Goal: Transaction & Acquisition: Purchase product/service

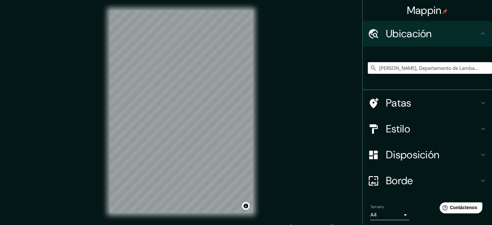
scroll to position [8, 0]
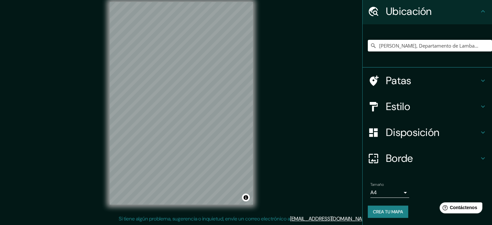
click at [463, 156] on h4 "Borde" at bounding box center [432, 158] width 93 height 13
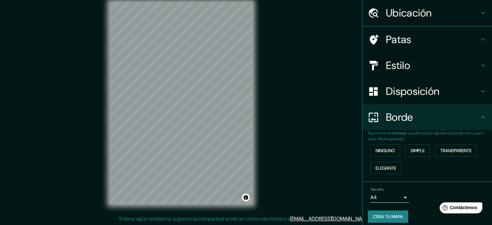
scroll to position [22, 0]
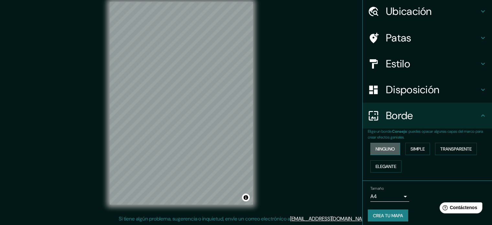
click at [384, 152] on font "Ninguno" at bounding box center [385, 149] width 19 height 8
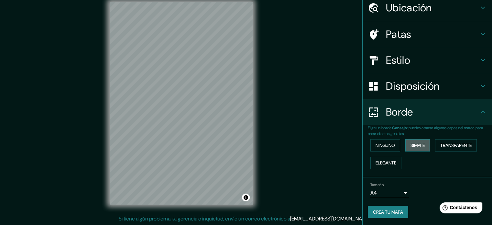
click at [415, 147] on font "Simple" at bounding box center [418, 145] width 14 height 6
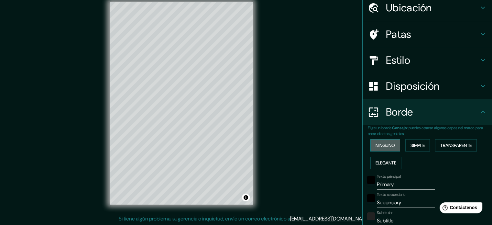
click at [390, 146] on font "Ninguno" at bounding box center [385, 145] width 19 height 6
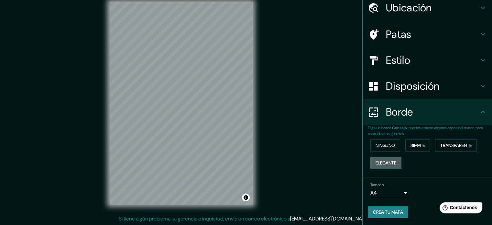
click at [388, 163] on font "Elegante" at bounding box center [386, 163] width 21 height 6
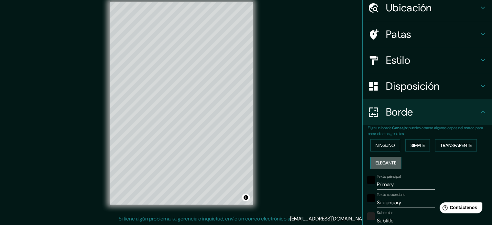
click at [388, 163] on font "Elegante" at bounding box center [386, 163] width 21 height 6
type input "177"
type input "35"
type input "18"
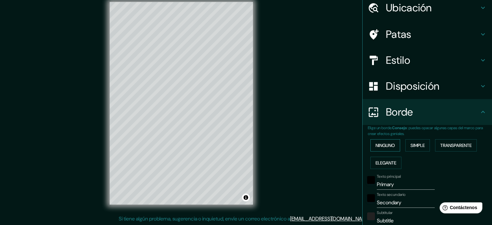
click at [385, 145] on font "Ninguno" at bounding box center [385, 145] width 19 height 6
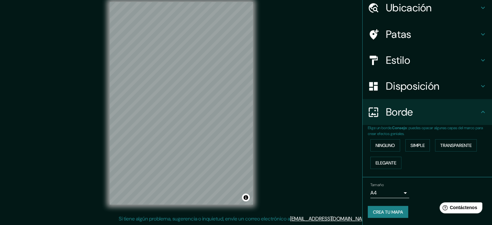
click at [401, 193] on body "Mappin Ubicación Olmos, Departamento de Lambayeque, Perú Patas Estilo Disposici…" at bounding box center [246, 104] width 492 height 225
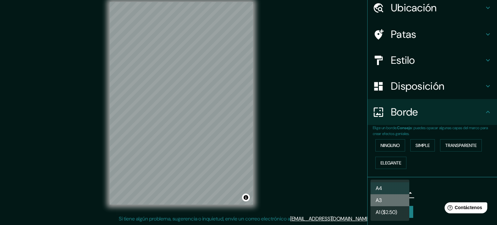
click at [393, 201] on li "A3" at bounding box center [390, 200] width 39 height 12
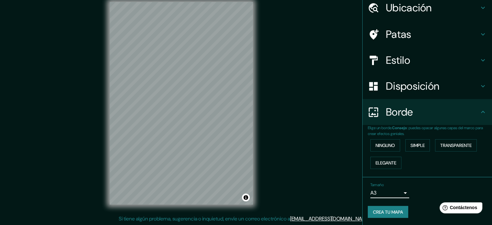
click at [439, 54] on h4 "Estilo" at bounding box center [432, 60] width 93 height 13
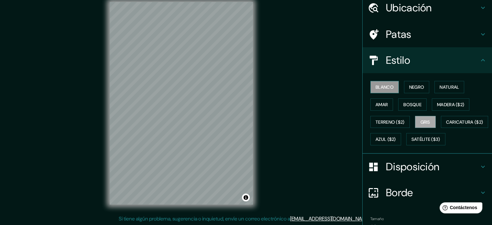
click at [386, 85] on font "Blanco" at bounding box center [385, 87] width 18 height 6
click at [410, 85] on font "Negro" at bounding box center [417, 87] width 15 height 6
click at [379, 87] on font "Blanco" at bounding box center [385, 87] width 18 height 6
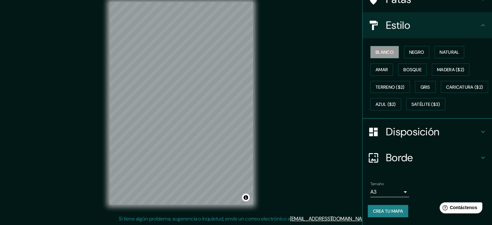
scroll to position [76, 0]
click at [385, 208] on font "Crea tu mapa" at bounding box center [388, 211] width 30 height 6
click at [384, 209] on font "Crea tu mapa" at bounding box center [388, 211] width 30 height 6
click at [412, 67] on font "Bosque" at bounding box center [413, 70] width 18 height 6
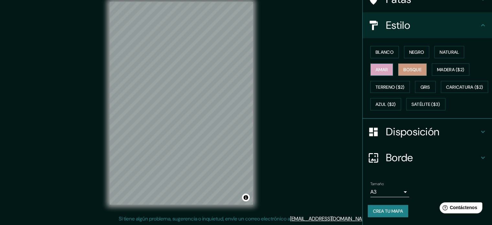
click at [386, 63] on button "Amar" at bounding box center [382, 69] width 23 height 12
click at [412, 107] on font "Satélite ($3)" at bounding box center [426, 105] width 29 height 6
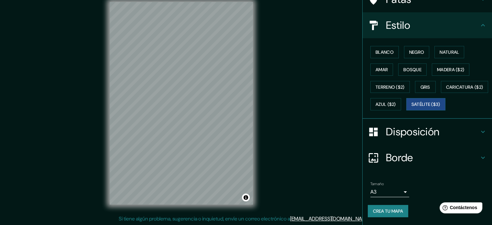
click at [480, 132] on icon at bounding box center [484, 132] width 8 height 8
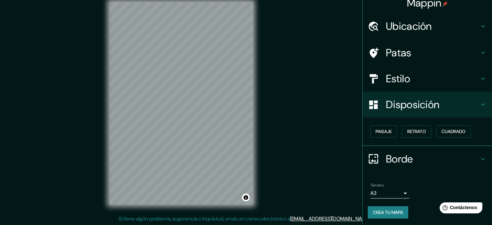
scroll to position [8, 0]
click at [414, 133] on font "Retrato" at bounding box center [417, 131] width 19 height 6
click at [381, 133] on font "Paisaje" at bounding box center [384, 131] width 16 height 6
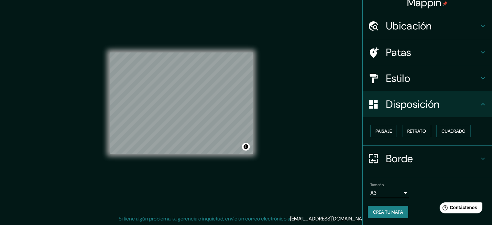
click at [412, 133] on font "Retrato" at bounding box center [417, 131] width 19 height 6
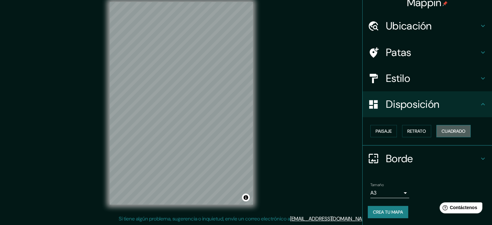
click at [449, 131] on font "Cuadrado" at bounding box center [454, 131] width 24 height 6
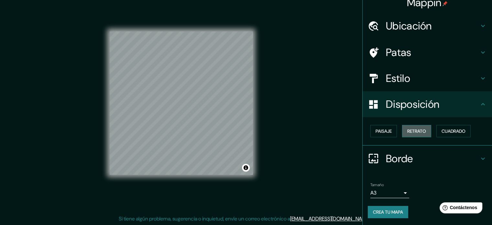
click at [416, 131] on font "Retrato" at bounding box center [417, 131] width 19 height 6
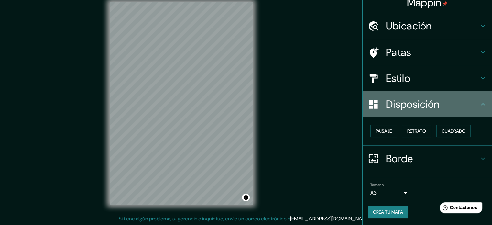
click at [480, 108] on icon at bounding box center [484, 104] width 8 height 8
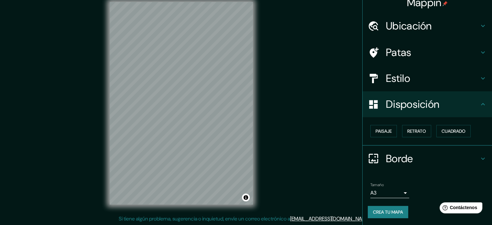
drag, startPoint x: 484, startPoint y: 101, endPoint x: 474, endPoint y: 104, distance: 10.1
click at [478, 103] on div "Disposición" at bounding box center [428, 104] width 130 height 26
click at [419, 77] on h4 "Estilo" at bounding box center [432, 78] width 93 height 13
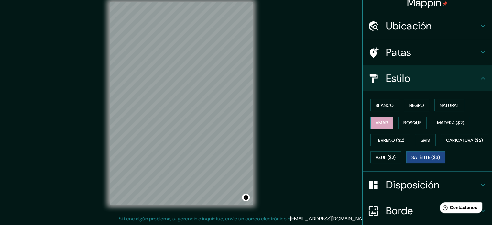
click at [381, 123] on font "Amar" at bounding box center [382, 123] width 12 height 6
click at [443, 107] on font "Natural" at bounding box center [449, 105] width 19 height 6
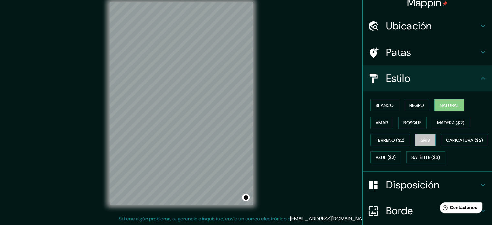
click at [425, 142] on font "Gris" at bounding box center [426, 140] width 10 height 6
click at [387, 127] on button "Amar" at bounding box center [382, 123] width 23 height 12
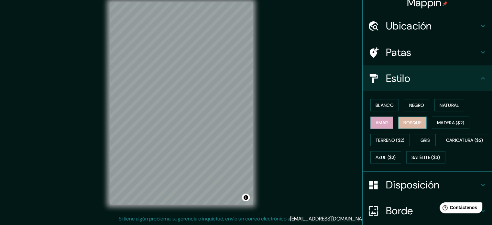
click at [415, 120] on font "Bosque" at bounding box center [413, 123] width 18 height 6
click at [379, 122] on font "Amar" at bounding box center [382, 123] width 12 height 6
click at [404, 109] on button "Negro" at bounding box center [417, 105] width 26 height 12
click at [404, 123] on font "Bosque" at bounding box center [413, 123] width 18 height 6
click at [419, 105] on font "Negro" at bounding box center [417, 105] width 15 height 6
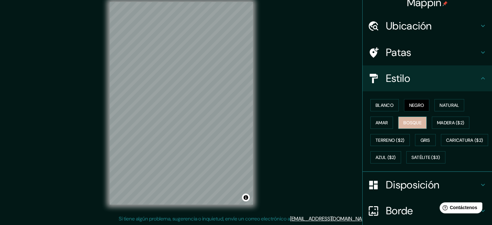
click at [408, 120] on font "Bosque" at bounding box center [413, 123] width 18 height 6
click at [413, 107] on font "Negro" at bounding box center [417, 105] width 15 height 6
click at [384, 108] on font "Blanco" at bounding box center [385, 105] width 18 height 8
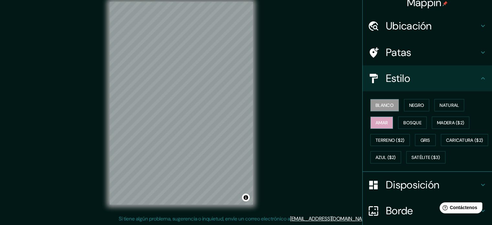
click at [383, 121] on font "Amar" at bounding box center [382, 123] width 12 height 6
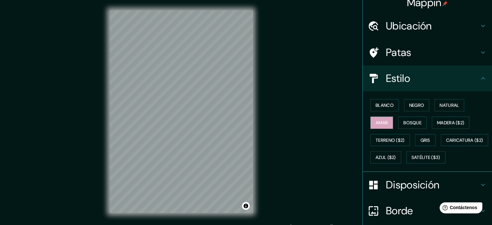
click at [438, 53] on h4 "Patas" at bounding box center [432, 52] width 93 height 13
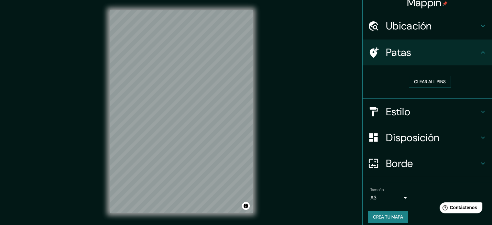
click at [427, 31] on font "Ubicación" at bounding box center [409, 26] width 46 height 14
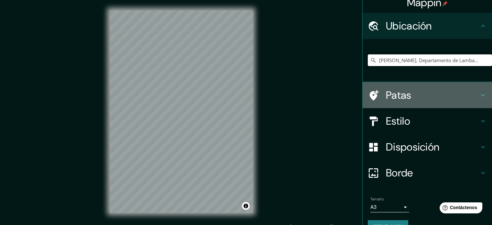
click at [431, 101] on h4 "Patas" at bounding box center [432, 95] width 93 height 13
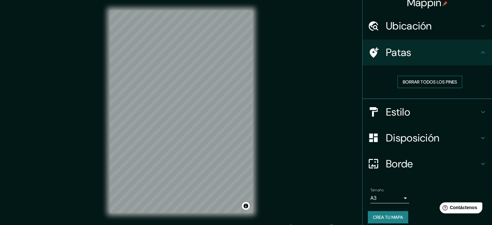
click at [423, 81] on font "Borrar todos los pines" at bounding box center [430, 82] width 54 height 6
drag, startPoint x: 423, startPoint y: 81, endPoint x: 260, endPoint y: 116, distance: 166.6
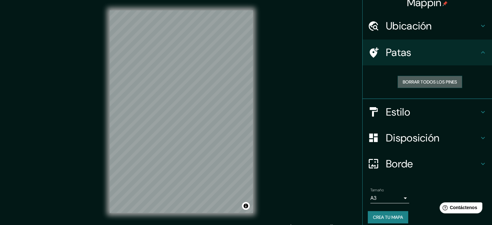
click at [418, 84] on font "Borrar todos los pines" at bounding box center [430, 82] width 54 height 6
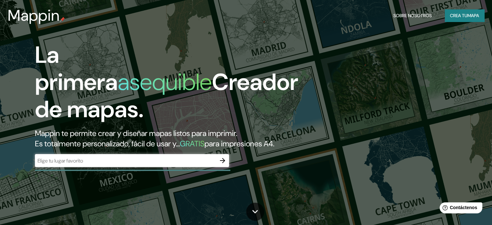
drag, startPoint x: 224, startPoint y: 171, endPoint x: 210, endPoint y: 172, distance: 13.3
click at [210, 167] on div "​" at bounding box center [132, 160] width 194 height 13
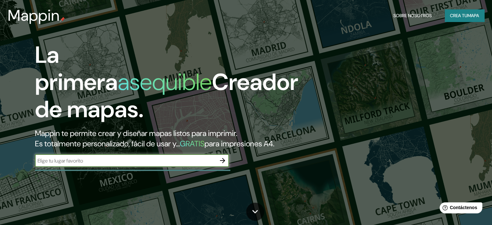
drag, startPoint x: 172, startPoint y: 171, endPoint x: 210, endPoint y: 169, distance: 38.0
click at [174, 164] on input "text" at bounding box center [125, 160] width 181 height 7
click at [225, 164] on icon "button" at bounding box center [223, 161] width 8 height 8
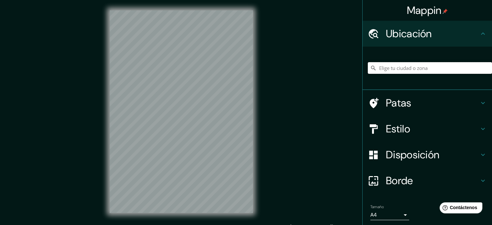
click at [398, 66] on input "Elige tu ciudad o zona" at bounding box center [430, 68] width 124 height 12
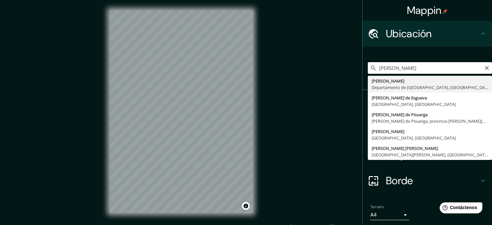
type input "[PERSON_NAME], Departamento de Lambayeque, [GEOGRAPHIC_DATA]"
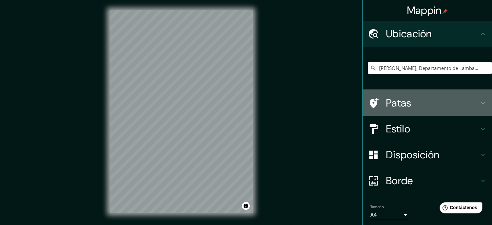
click at [456, 104] on h4 "Patas" at bounding box center [432, 102] width 93 height 13
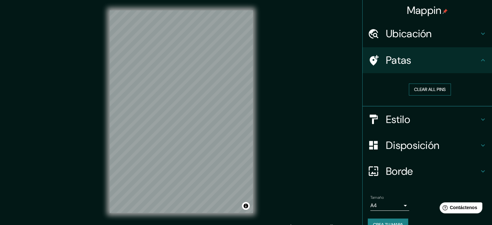
click at [440, 92] on button "Clear all pins" at bounding box center [430, 90] width 42 height 12
click at [370, 58] on icon at bounding box center [374, 60] width 9 height 10
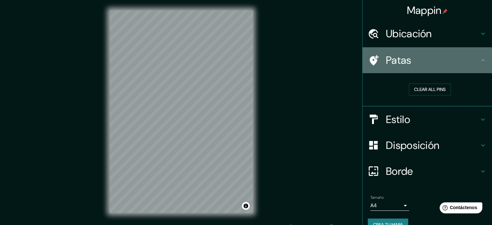
click at [473, 58] on h4 "Patas" at bounding box center [432, 60] width 93 height 13
click at [480, 63] on icon at bounding box center [484, 60] width 8 height 8
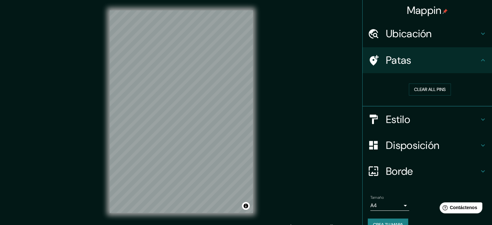
click at [480, 35] on icon at bounding box center [484, 34] width 8 height 8
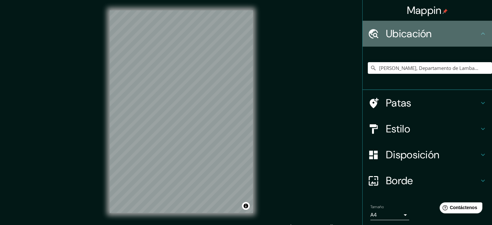
click at [481, 34] on icon at bounding box center [483, 33] width 4 height 2
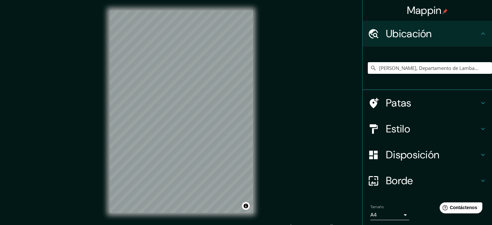
click at [479, 119] on div "Estilo" at bounding box center [428, 129] width 130 height 26
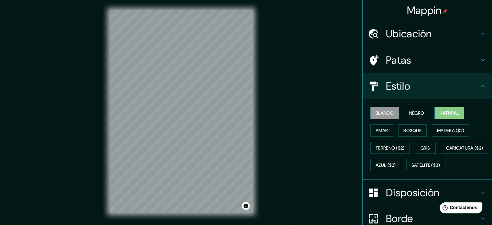
click at [444, 114] on font "Natural" at bounding box center [449, 113] width 19 height 6
click at [377, 132] on font "Amar" at bounding box center [382, 131] width 12 height 6
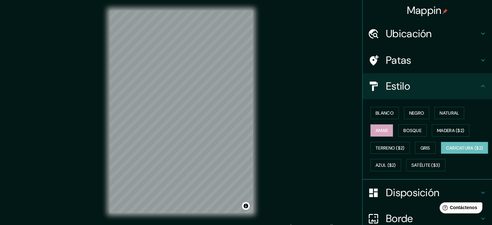
click at [447, 151] on font "Caricatura ($2)" at bounding box center [465, 148] width 37 height 6
drag, startPoint x: 444, startPoint y: 165, endPoint x: 317, endPoint y: 124, distance: 133.1
click at [319, 125] on div "Mappin Ubicación [PERSON_NAME], Departamento de [GEOGRAPHIC_DATA], [GEOGRAPHIC_…" at bounding box center [246, 117] width 492 height 234
click at [386, 130] on button "Amar" at bounding box center [382, 130] width 23 height 12
click at [412, 128] on font "Bosque" at bounding box center [413, 131] width 18 height 6
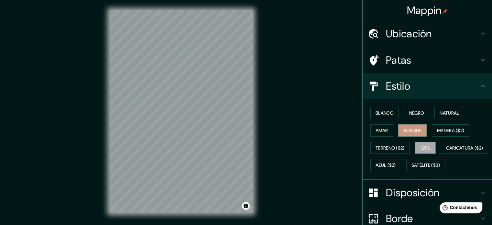
click at [425, 149] on font "Gris" at bounding box center [426, 148] width 10 height 6
click at [382, 129] on font "Amar" at bounding box center [382, 131] width 12 height 6
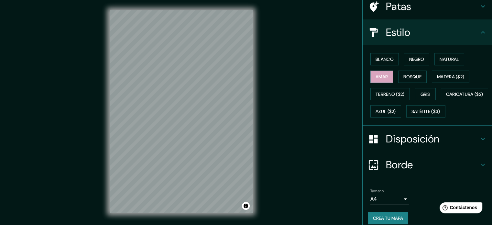
scroll to position [76, 0]
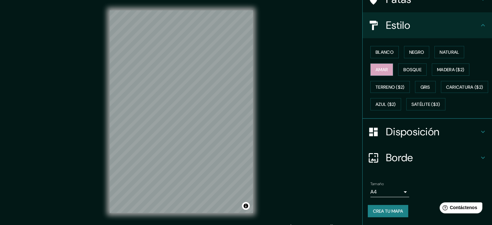
click at [399, 195] on body "Mappin Ubicación [PERSON_NAME], Departamento de [GEOGRAPHIC_DATA], [GEOGRAPHIC_…" at bounding box center [246, 112] width 492 height 225
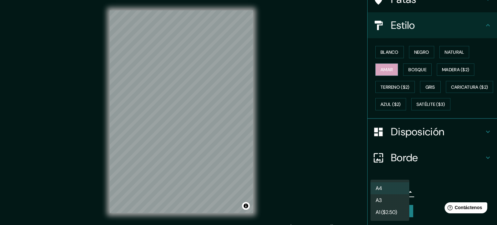
click at [397, 202] on li "A3" at bounding box center [390, 200] width 39 height 12
type input "a4"
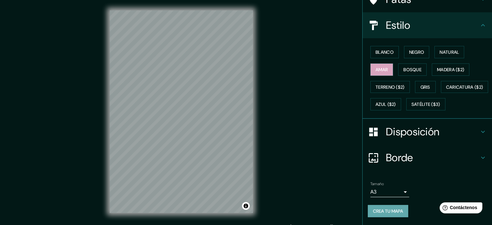
click at [400, 210] on font "Crea tu mapa" at bounding box center [388, 211] width 30 height 6
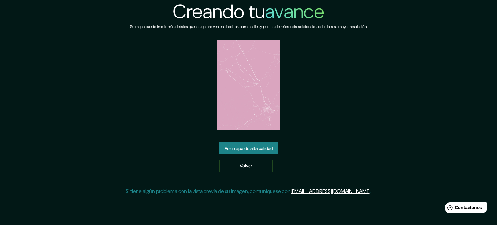
click at [270, 154] on div "Ver mapa de alta calidad Volver" at bounding box center [249, 157] width 59 height 30
click at [271, 152] on font "Ver mapa de alta calidad" at bounding box center [249, 148] width 48 height 8
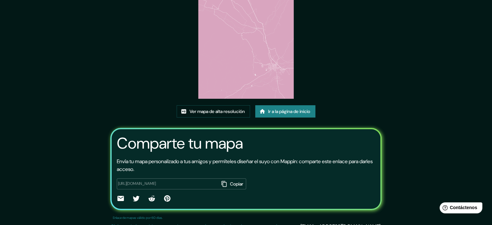
scroll to position [73, 0]
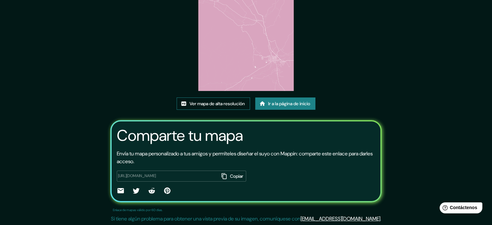
click at [240, 100] on font "Ver mapa de alta resolución" at bounding box center [217, 103] width 55 height 8
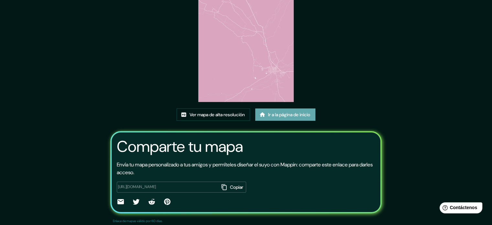
click at [280, 113] on font "Ir a la página de inicio" at bounding box center [289, 115] width 42 height 6
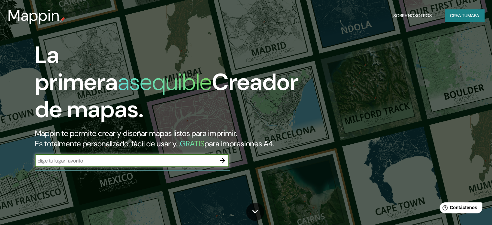
click at [196, 164] on input "text" at bounding box center [125, 160] width 181 height 7
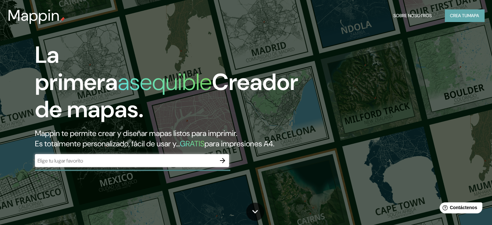
click at [445, 12] on button "Crea tu mapa" at bounding box center [465, 15] width 40 height 12
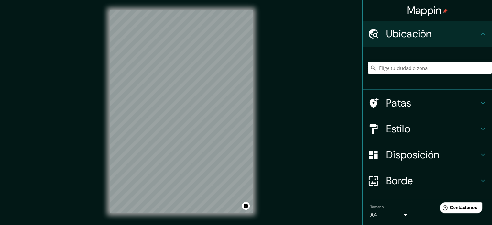
click at [407, 69] on input "Elige tu ciudad o zona" at bounding box center [430, 68] width 124 height 12
click at [405, 67] on input "Oldham, Gran Mánchester, Inglaterra, Reino Unido" at bounding box center [430, 68] width 124 height 12
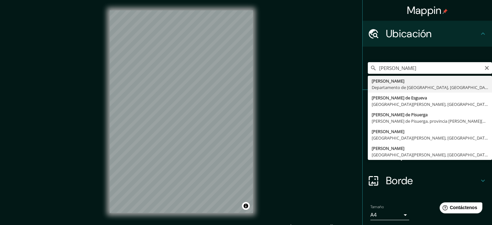
type input "[PERSON_NAME], Departamento de Lambayeque, [GEOGRAPHIC_DATA]"
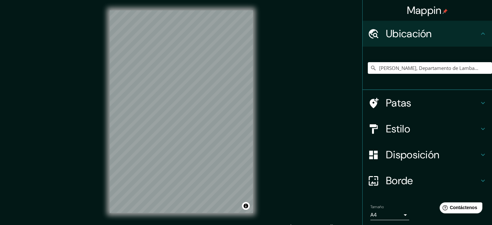
click at [469, 129] on h4 "Estilo" at bounding box center [432, 128] width 93 height 13
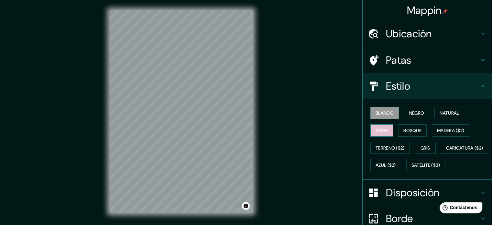
click at [377, 130] on font "Amar" at bounding box center [382, 131] width 12 height 6
click at [439, 130] on font "Madera ($2)" at bounding box center [450, 131] width 27 height 6
